Goal: Navigation & Orientation: Find specific page/section

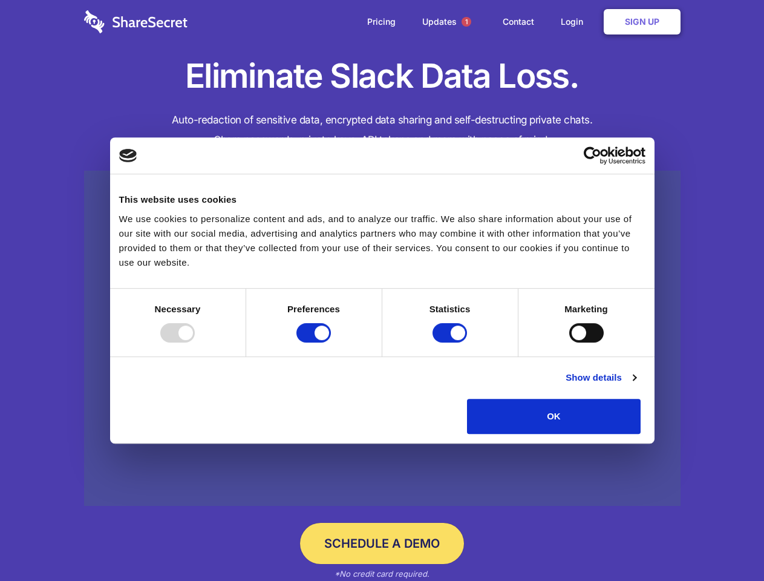
click at [195, 342] on div at bounding box center [177, 332] width 34 height 19
click at [331, 342] on input "Preferences" at bounding box center [313, 332] width 34 height 19
checkbox input "false"
click at [451, 342] on input "Statistics" at bounding box center [449, 332] width 34 height 19
checkbox input "false"
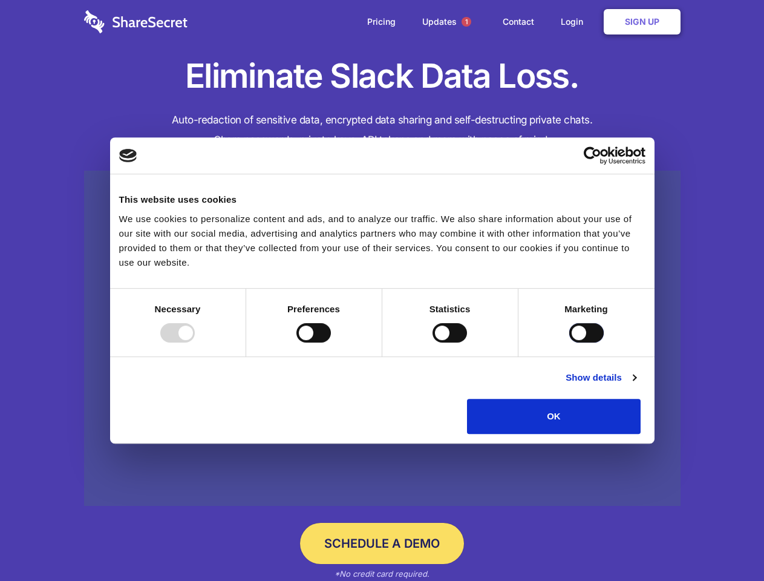
click at [569, 342] on input "Marketing" at bounding box center [586, 332] width 34 height 19
checkbox input "true"
click at [636, 385] on link "Show details" at bounding box center [600, 377] width 70 height 15
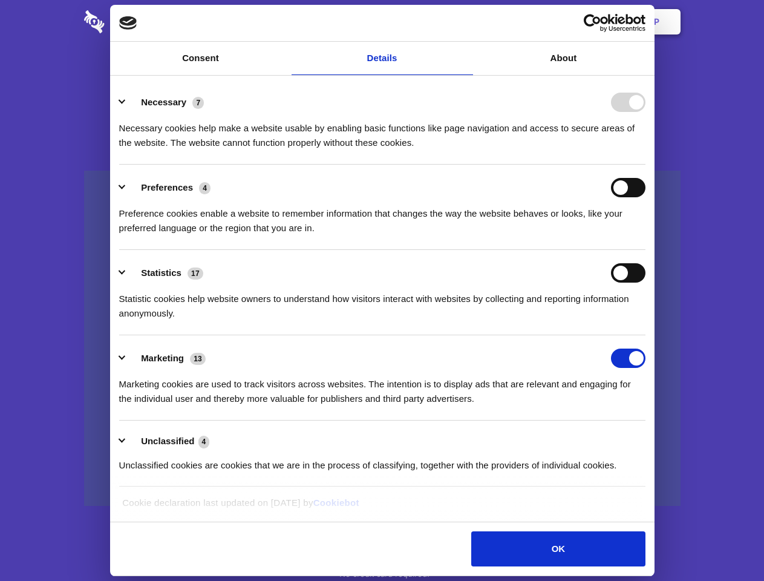
click at [645, 164] on li "Necessary 7 Necessary cookies help make a website usable by enabling basic func…" at bounding box center [382, 121] width 526 height 85
click at [466, 22] on span "1" at bounding box center [466, 22] width 10 height 10
